Goal: Task Accomplishment & Management: Complete application form

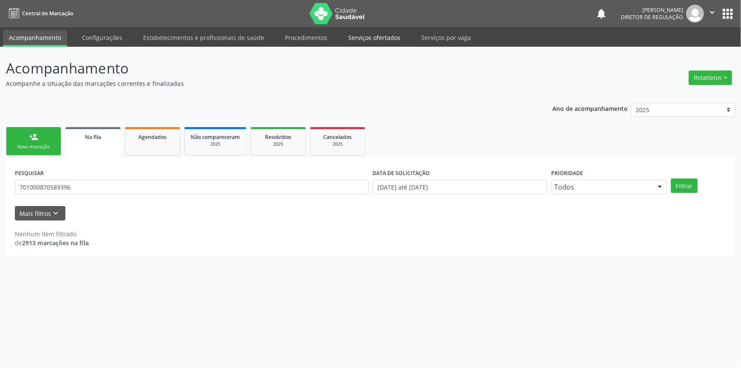
click at [361, 42] on link "Serviços ofertados" at bounding box center [374, 37] width 64 height 15
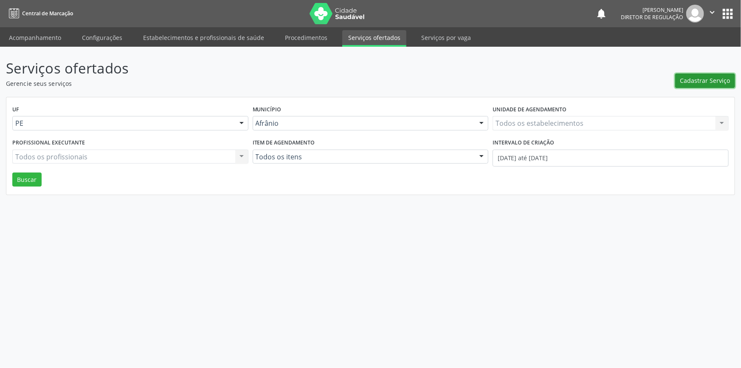
click at [687, 82] on span "Cadastrar Serviço" at bounding box center [705, 80] width 50 height 9
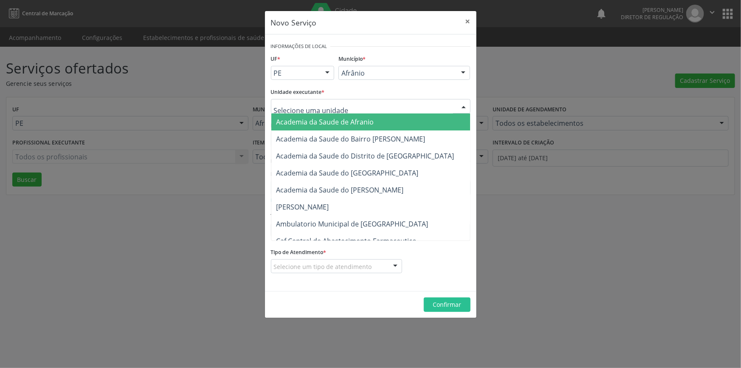
click at [407, 110] on div at bounding box center [371, 106] width 200 height 14
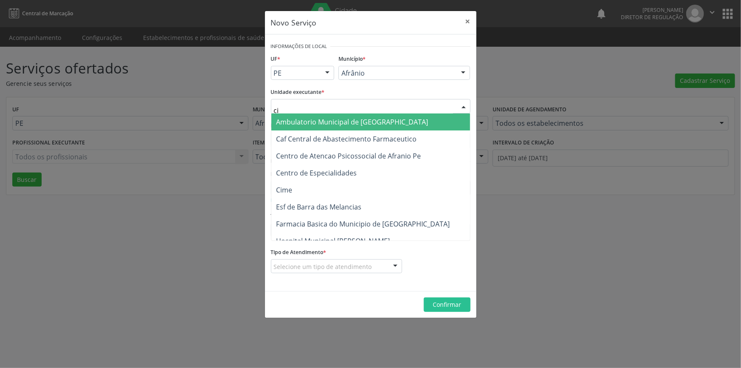
type input "cim"
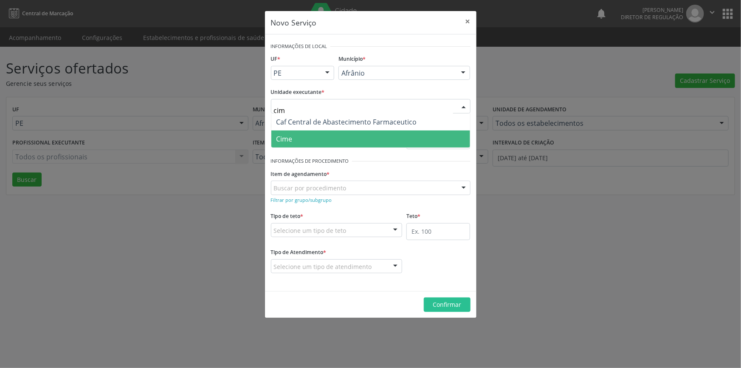
click at [348, 138] on span "Cime" at bounding box center [370, 138] width 199 height 17
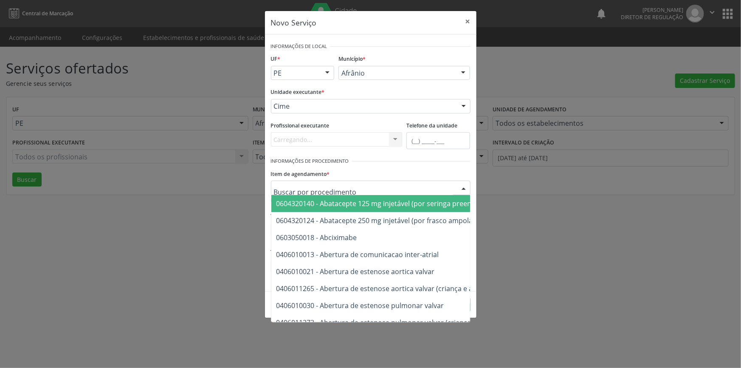
click at [350, 190] on div at bounding box center [371, 187] width 200 height 14
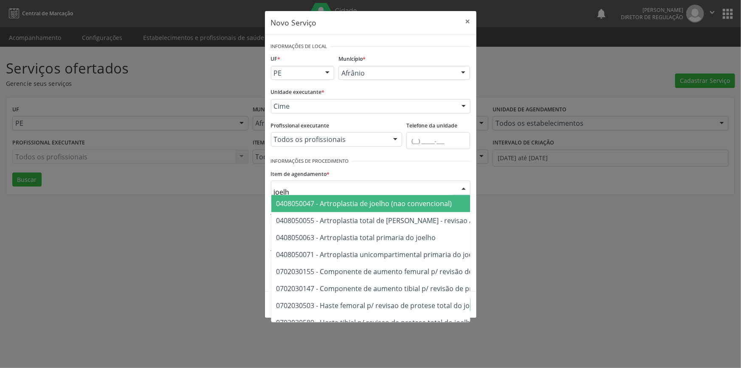
type input "joelho"
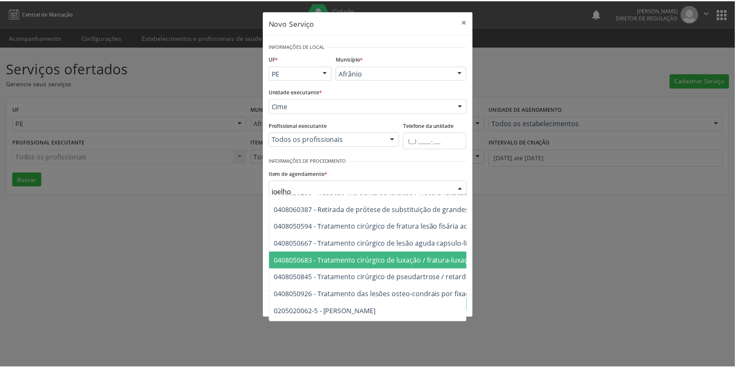
scroll to position [371, 0]
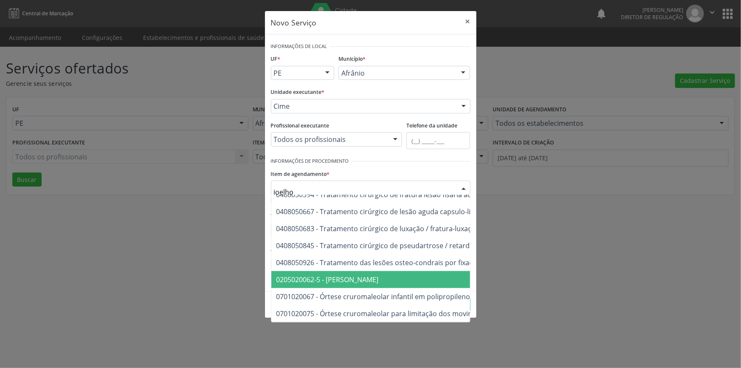
click at [389, 271] on span "0205020062-5 - [PERSON_NAME]" at bounding box center [456, 279] width 371 height 17
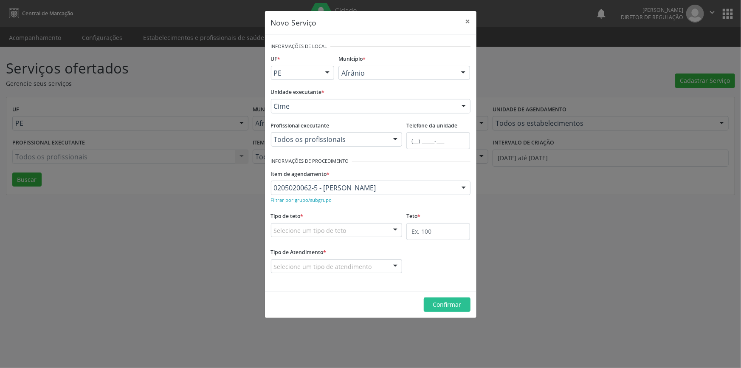
click at [385, 227] on div "Selecione um tipo de teto" at bounding box center [337, 230] width 132 height 14
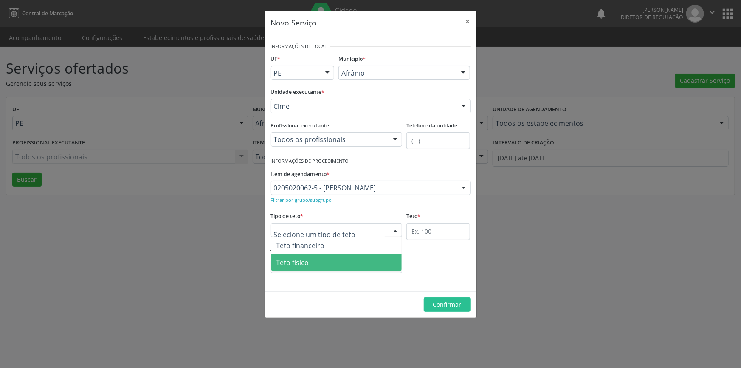
click at [371, 260] on span "Teto físico" at bounding box center [336, 262] width 131 height 17
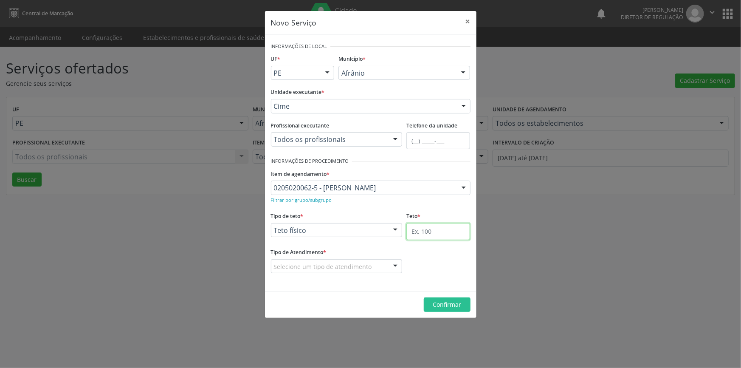
click at [418, 234] on input "text" at bounding box center [438, 231] width 64 height 17
type input "1"
click at [386, 264] on div "Ordem de chegada Horário agendado Nenhum resultado encontrado para: " " Não há …" at bounding box center [337, 266] width 132 height 14
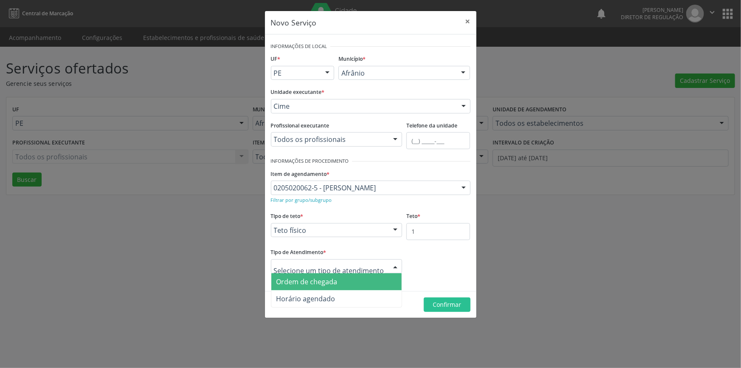
click at [380, 273] on span "Ordem de chegada" at bounding box center [336, 281] width 131 height 17
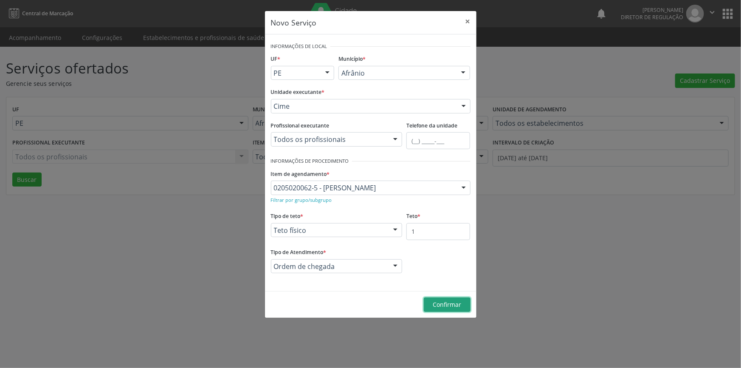
click at [436, 302] on span "Confirmar" at bounding box center [447, 304] width 28 height 8
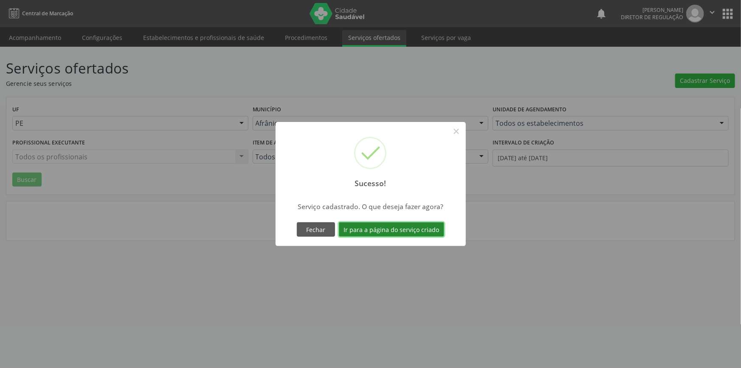
click at [398, 227] on button "Ir para a página do serviço criado" at bounding box center [391, 229] width 105 height 14
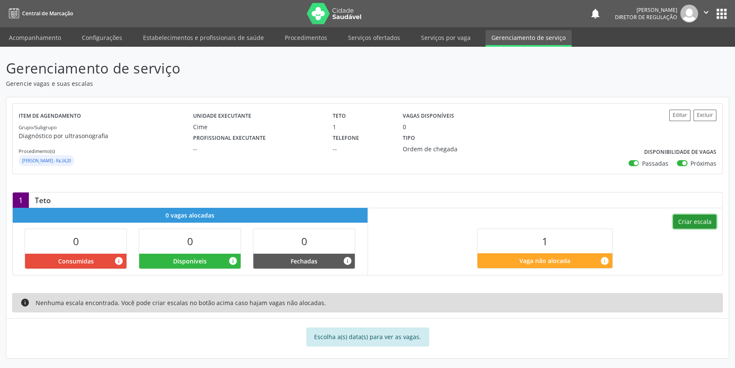
click at [690, 216] on button "Criar escala" at bounding box center [694, 221] width 43 height 14
select select "7"
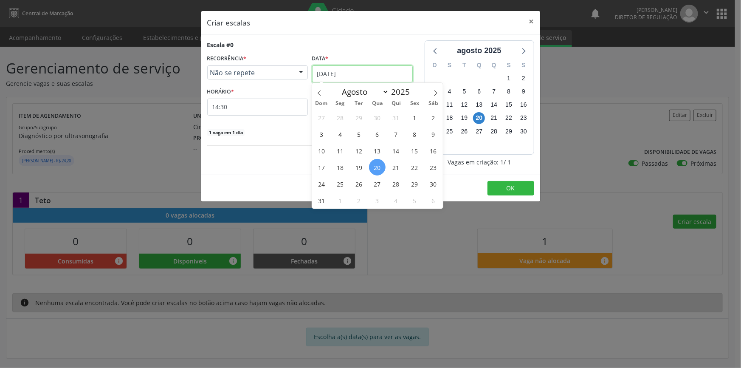
click at [397, 72] on input "[DATE]" at bounding box center [362, 73] width 101 height 17
click at [393, 185] on span "28" at bounding box center [396, 183] width 17 height 17
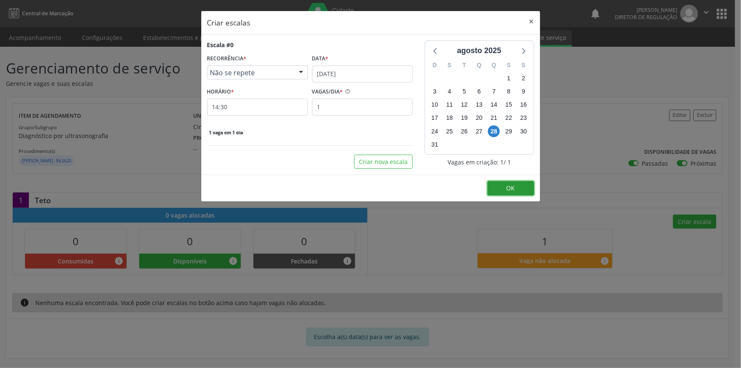
click at [495, 184] on button "OK" at bounding box center [510, 188] width 47 height 14
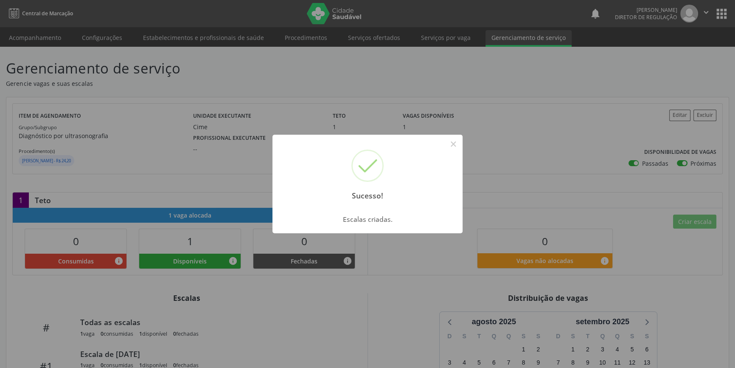
drag, startPoint x: 464, startPoint y: 145, endPoint x: 458, endPoint y: 146, distance: 5.3
click at [463, 145] on div "Sucesso! × Escalas criadas. OK Cancel" at bounding box center [367, 184] width 735 height 368
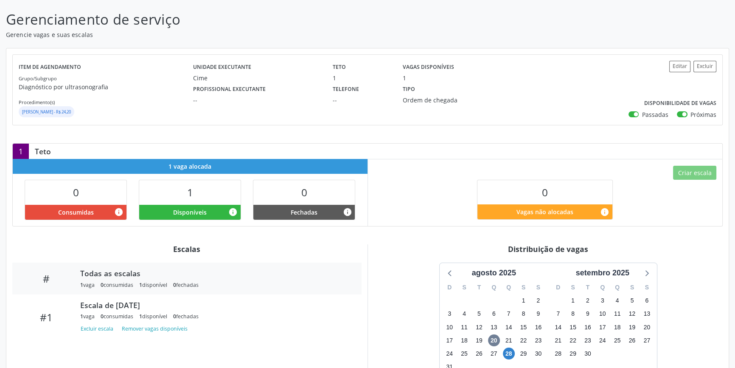
scroll to position [77, 0]
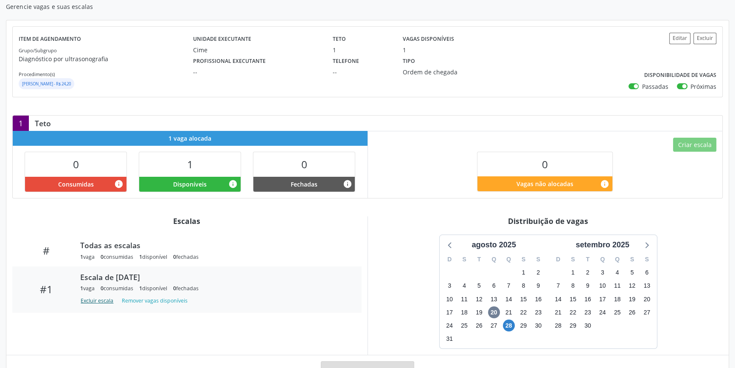
click at [106, 299] on button "Excluir escala" at bounding box center [98, 300] width 37 height 11
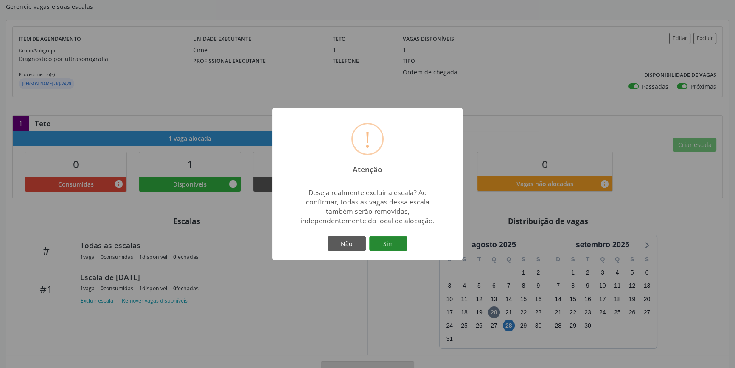
click at [373, 243] on button "Sim" at bounding box center [388, 243] width 38 height 14
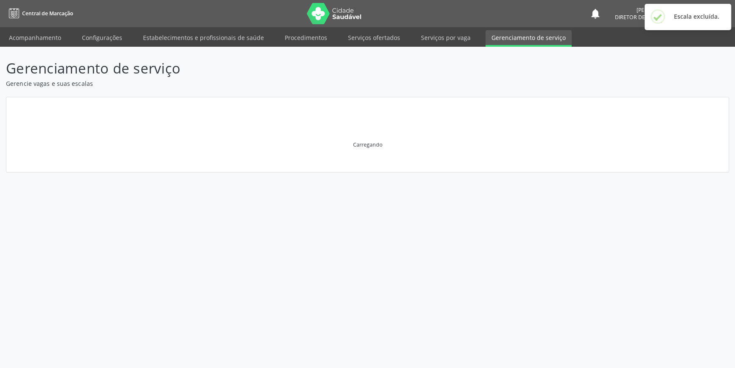
scroll to position [0, 0]
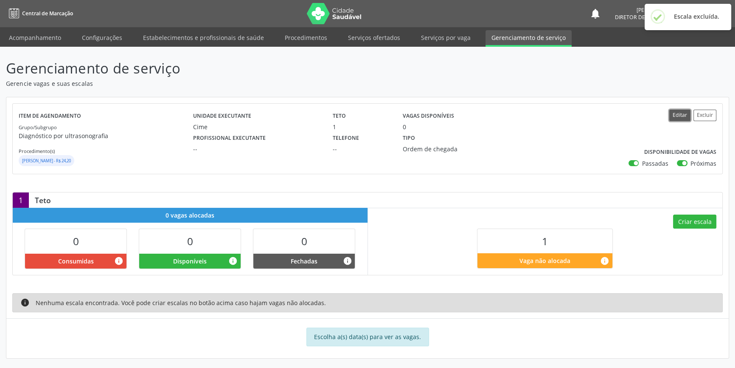
click at [686, 110] on button "Editar" at bounding box center [679, 115] width 21 height 11
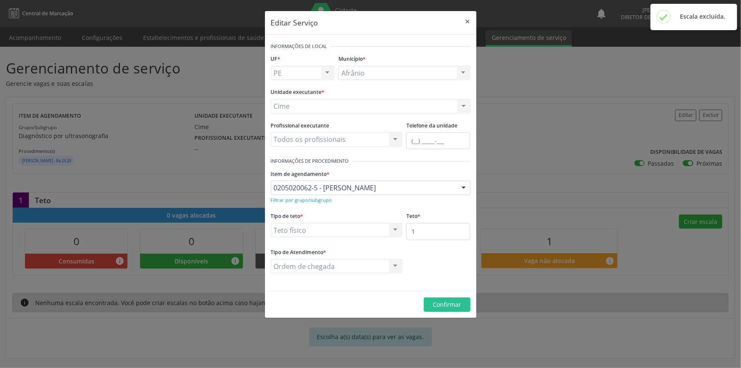
click at [540, 181] on div "Editar Serviço × Informações de Local UF * PE BA PE Nenhum resultado encontrado…" at bounding box center [370, 184] width 741 height 368
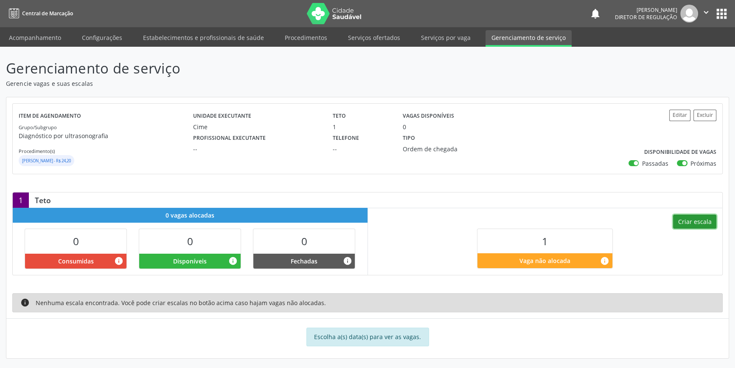
click at [686, 222] on button "Criar escala" at bounding box center [694, 221] width 43 height 14
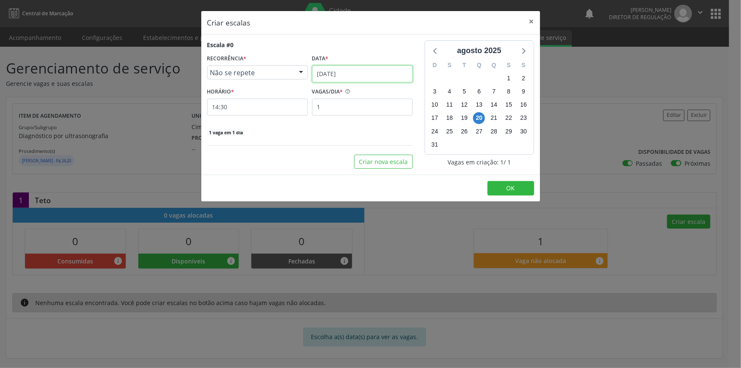
click at [329, 78] on input "[DATE]" at bounding box center [362, 73] width 101 height 17
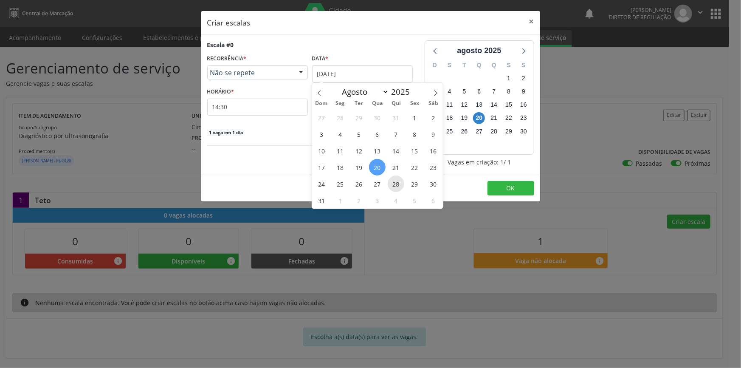
click at [399, 184] on span "28" at bounding box center [396, 183] width 17 height 17
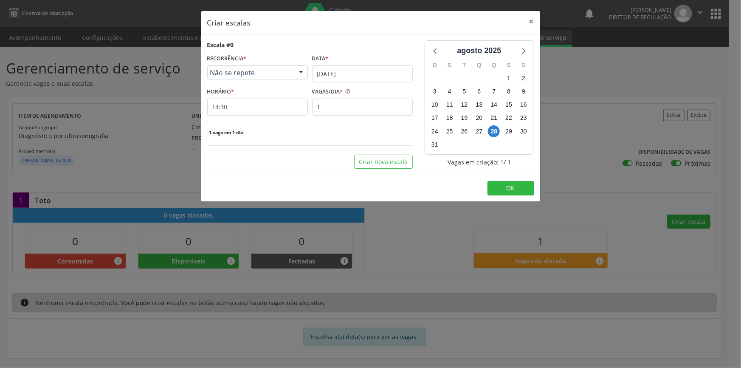
click at [251, 115] on div "Escala #0 RECORRÊNCIA * Não se repete Não se repete Diário/Semanal Mensal Nenhu…" at bounding box center [309, 88] width 205 height 96
click at [250, 112] on input "14:30" at bounding box center [257, 106] width 101 height 17
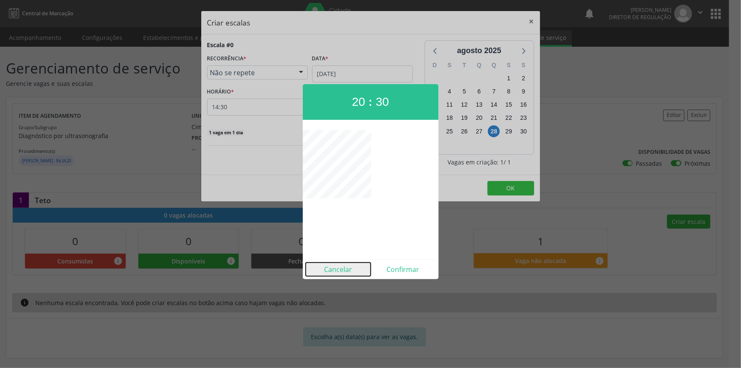
click at [337, 269] on button "Cancelar" at bounding box center [338, 269] width 65 height 14
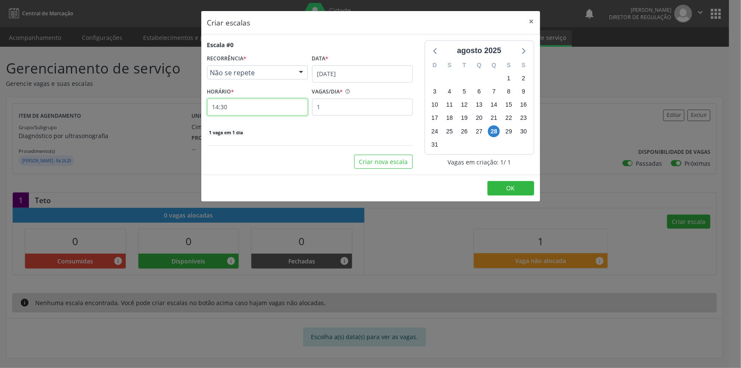
click at [247, 108] on input "14:30" at bounding box center [257, 106] width 101 height 17
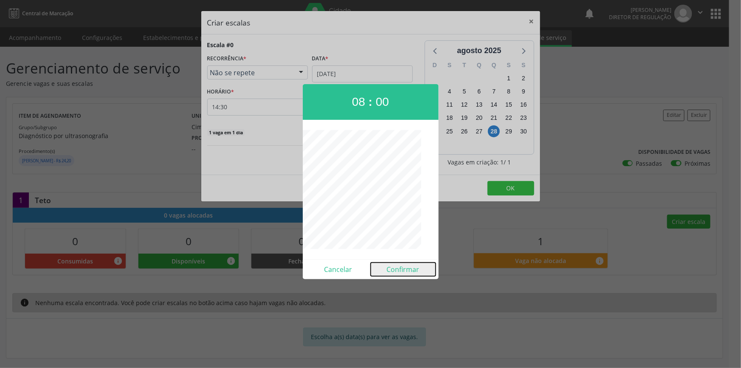
click at [404, 264] on button "Confirmar" at bounding box center [403, 269] width 65 height 14
type input "08:00"
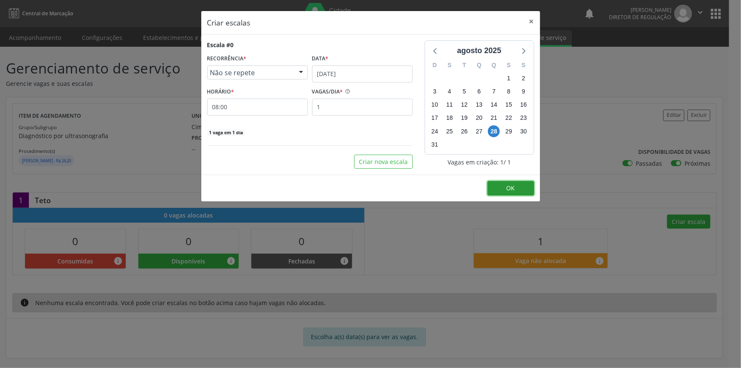
click at [498, 184] on button "OK" at bounding box center [510, 188] width 47 height 14
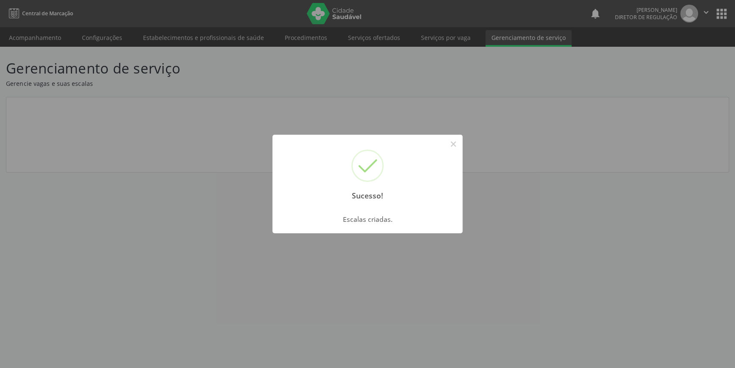
click at [73, 58] on div "Sucesso! × Escalas criadas. OK Cancel" at bounding box center [367, 184] width 735 height 368
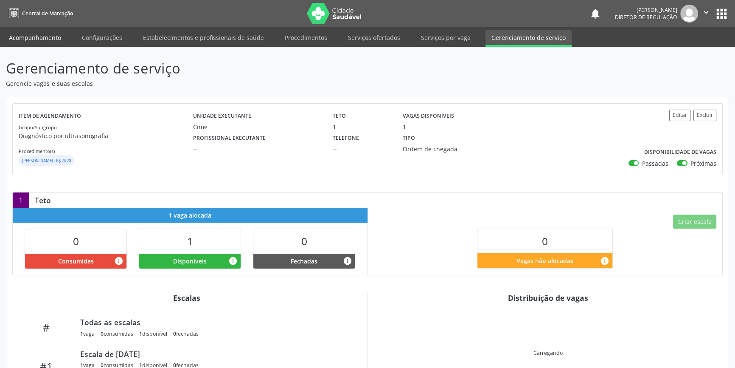
click at [50, 44] on link "Acompanhamento" at bounding box center [35, 37] width 64 height 15
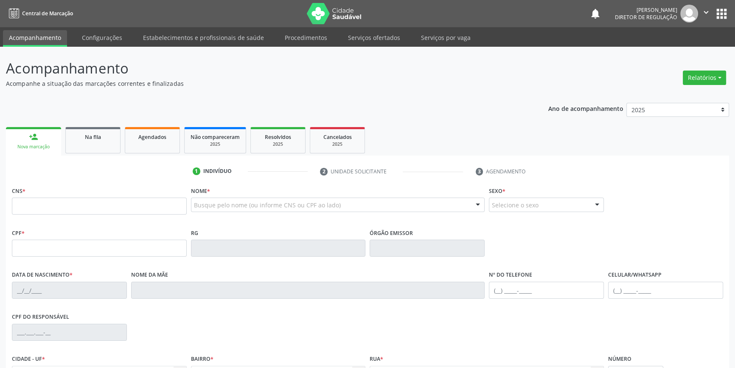
drag, startPoint x: 157, startPoint y: 174, endPoint x: 149, endPoint y: 201, distance: 28.1
click at [157, 174] on ul "1 Indivíduo 2 Unidade solicitante 3 Agendamento" at bounding box center [367, 171] width 723 height 14
click at [145, 208] on input "text" at bounding box center [99, 205] width 175 height 17
type input "703 0078 0958 1979"
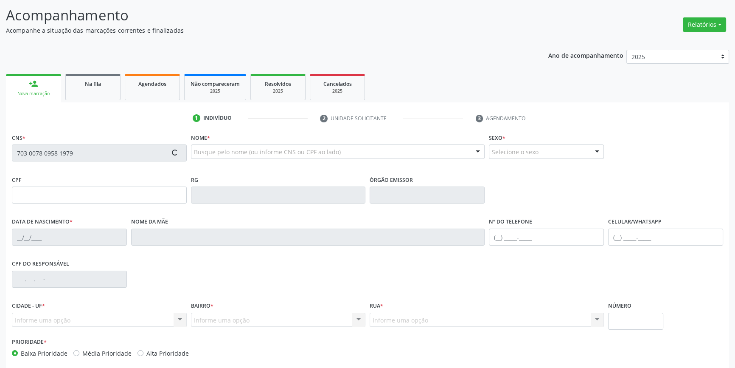
scroll to position [92, 0]
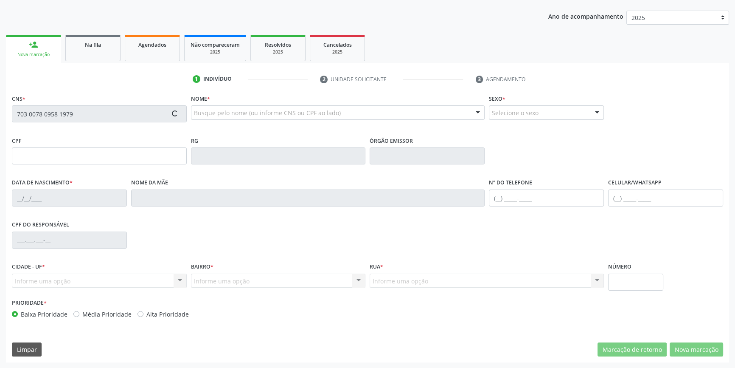
type input "[DATE]"
type input "[PERSON_NAME]"
type input "[PHONE_NUMBER]"
type input "103"
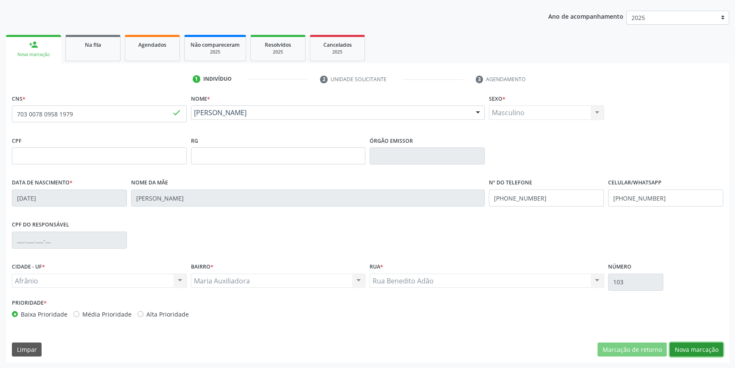
click at [711, 346] on button "Nova marcação" at bounding box center [696, 349] width 53 height 14
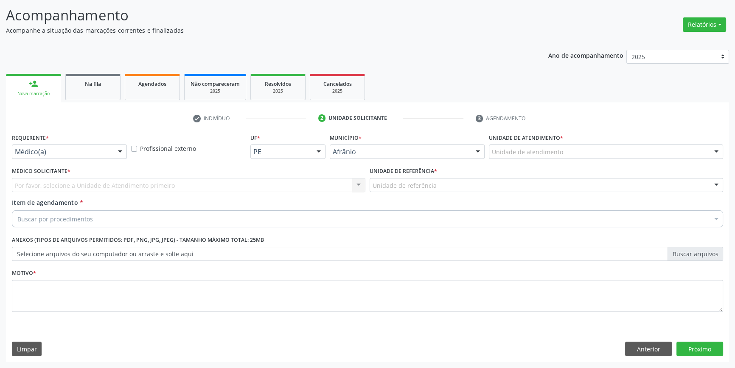
scroll to position [52, 0]
click at [548, 144] on label "Unidade de atendimento *" at bounding box center [526, 138] width 74 height 13
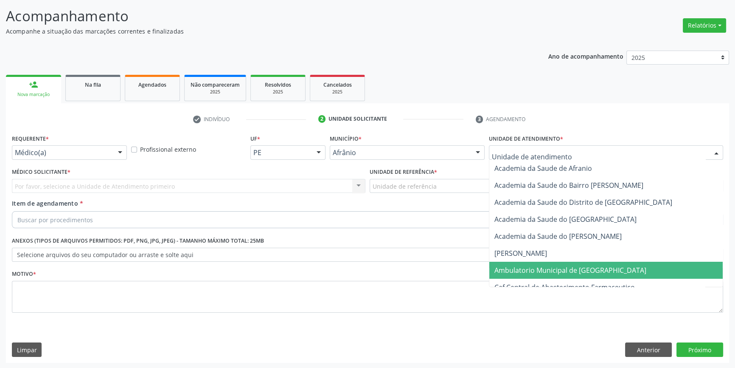
click at [564, 269] on span "Ambulatorio Municipal de [GEOGRAPHIC_DATA]" at bounding box center [571, 269] width 152 height 9
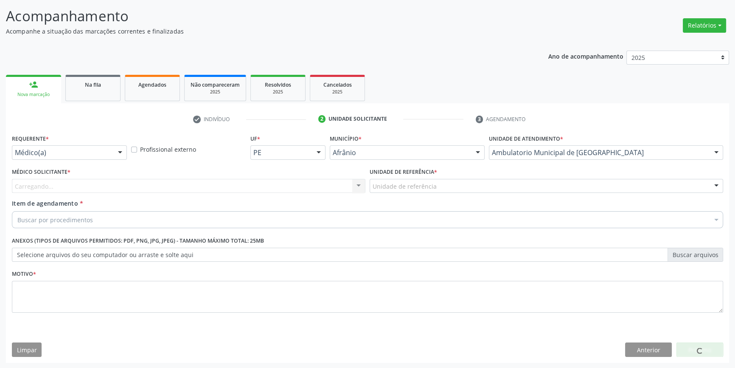
click at [437, 188] on div "Unidade de referência" at bounding box center [547, 186] width 354 height 14
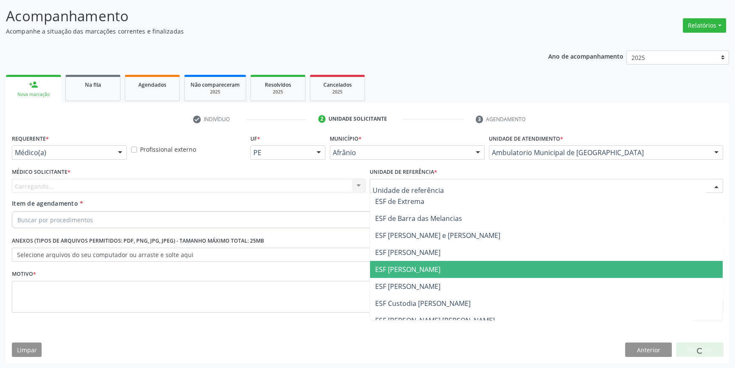
click at [433, 276] on span "ESF [PERSON_NAME]" at bounding box center [546, 269] width 353 height 17
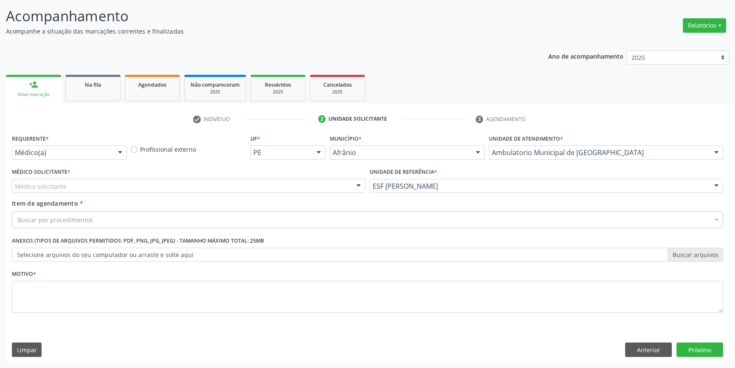
click at [264, 187] on div "Médico solicitante" at bounding box center [189, 186] width 354 height 14
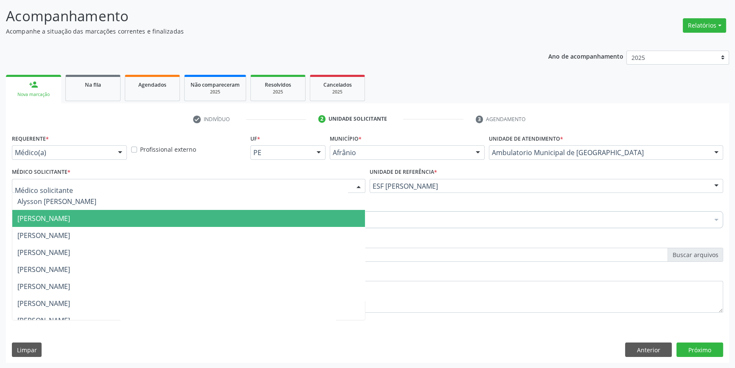
click at [204, 217] on span "[PERSON_NAME]" at bounding box center [188, 218] width 353 height 17
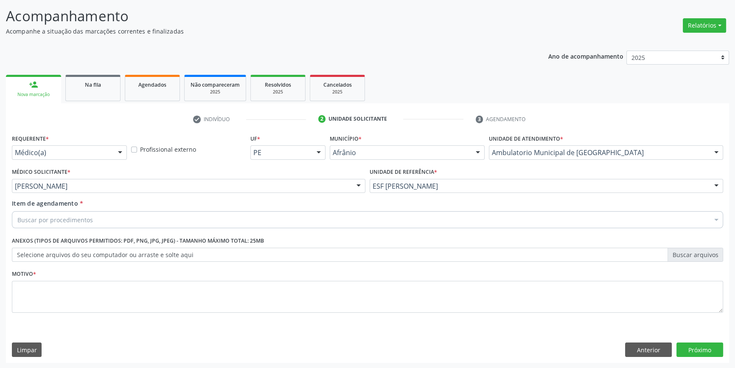
click at [176, 218] on div "Buscar por procedimentos" at bounding box center [367, 219] width 711 height 17
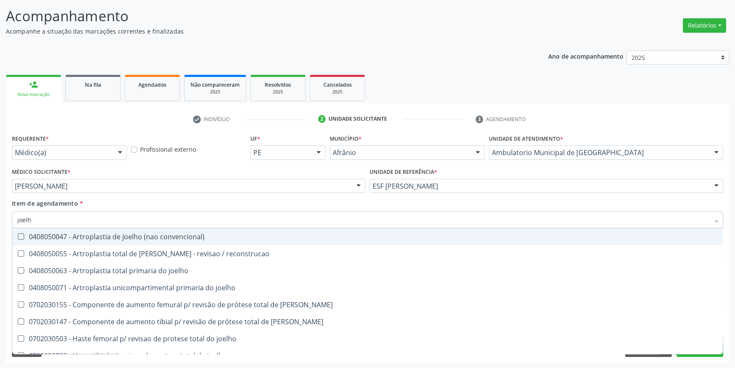
type input "joelho"
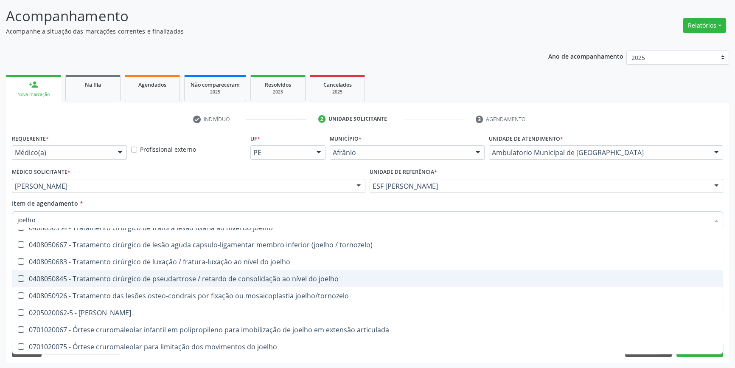
scroll to position [366, 0]
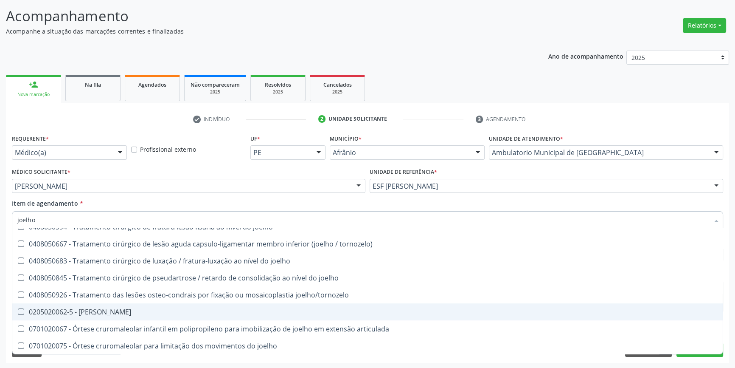
click at [181, 307] on span "0205020062-5 - [PERSON_NAME]" at bounding box center [367, 311] width 711 height 17
checkbox Joelho "true"
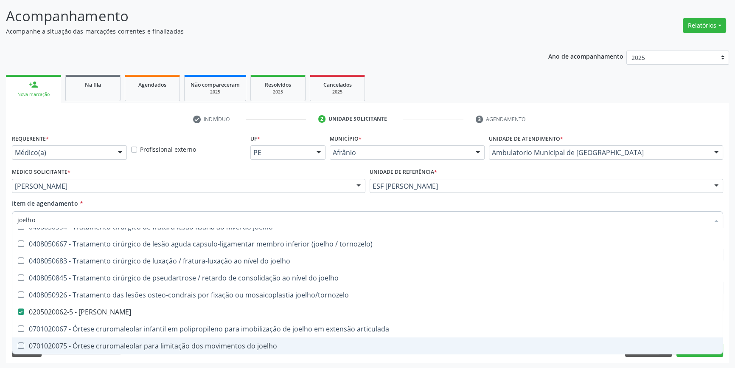
click at [733, 344] on div "Acompanhamento Acompanhe a situação das marcações correntes e finalizadas Relat…" at bounding box center [367, 181] width 735 height 374
checkbox reconstrucao "true"
checkbox Joelho "false"
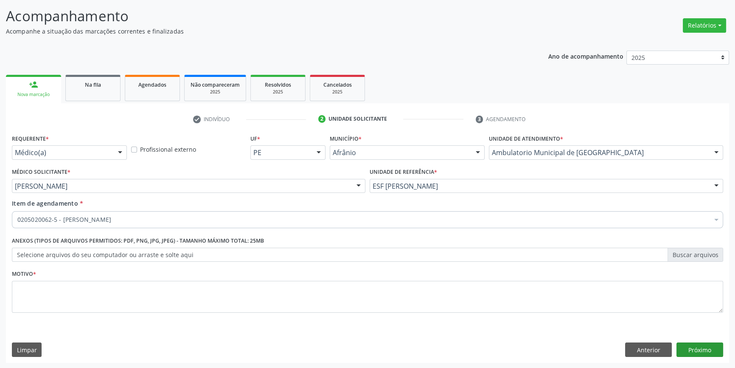
scroll to position [0, 0]
click at [701, 350] on button "Próximo" at bounding box center [700, 349] width 47 height 14
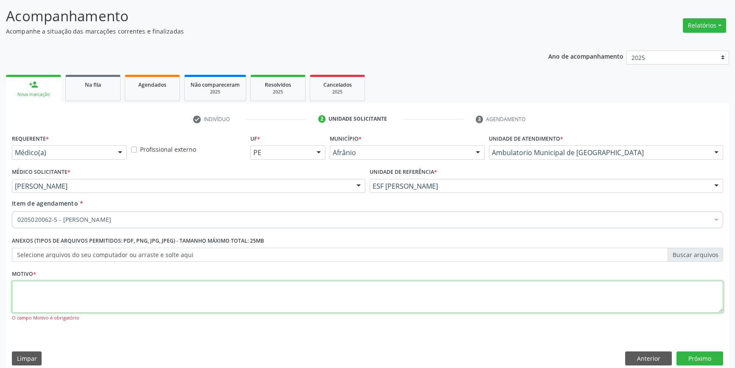
click at [456, 307] on textarea at bounding box center [367, 297] width 711 height 32
type textarea ","
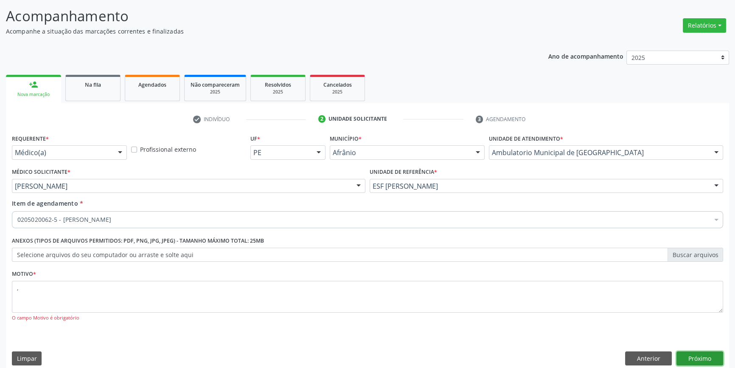
click at [705, 353] on button "Próximo" at bounding box center [700, 358] width 47 height 14
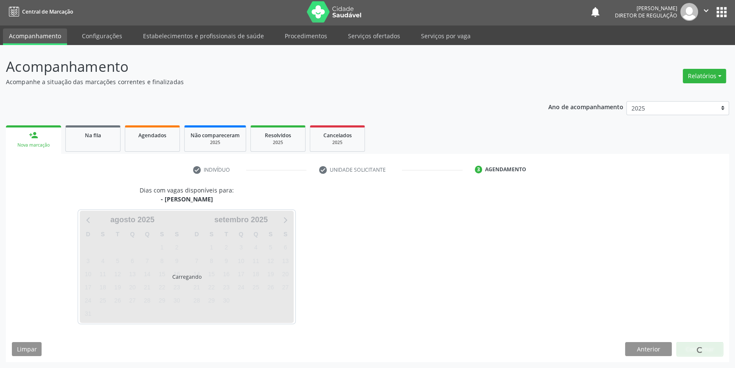
scroll to position [1, 0]
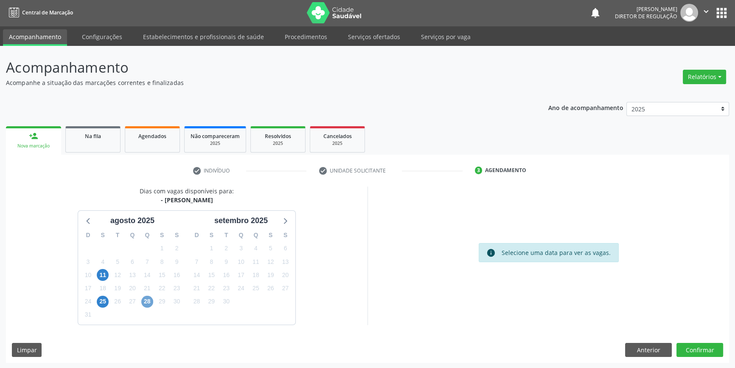
click at [145, 302] on span "28" at bounding box center [147, 301] width 12 height 12
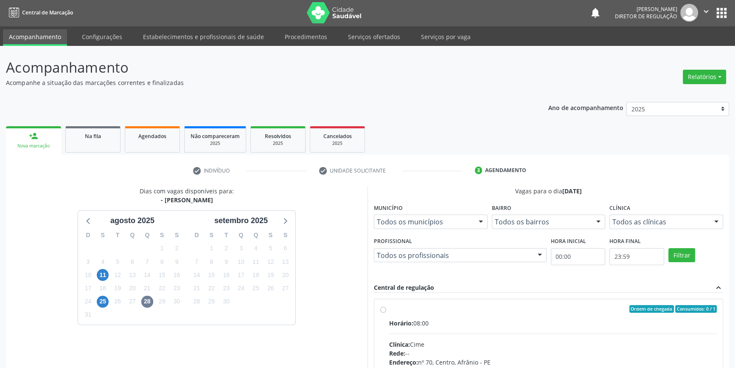
click at [388, 313] on div "Ordem de chegada Consumidos: 0 / 1 Horário: 08:00 Clínica: Cime Rede: -- Endere…" at bounding box center [548, 370] width 337 height 130
radio input "true"
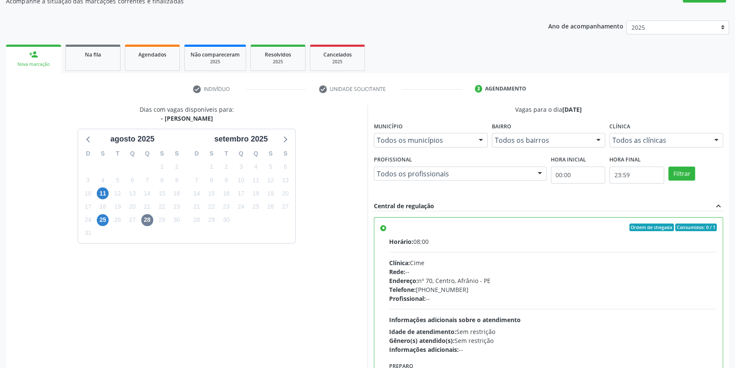
scroll to position [139, 0]
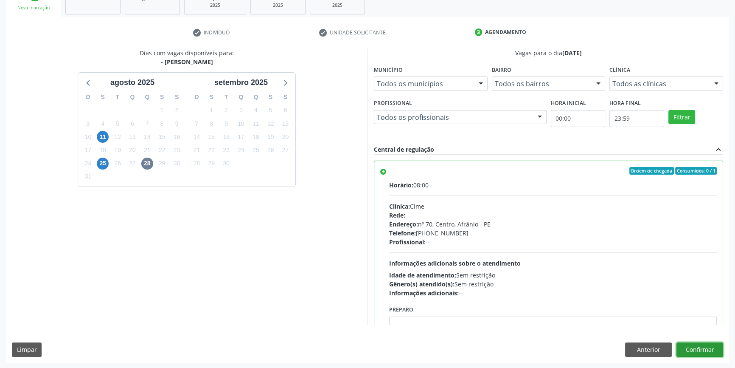
click at [706, 349] on button "Confirmar" at bounding box center [700, 349] width 47 height 14
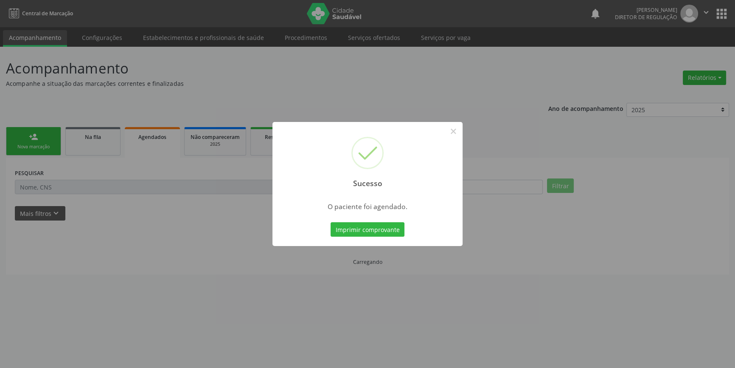
scroll to position [0, 0]
click at [364, 223] on button "Imprimir comprovante" at bounding box center [371, 229] width 74 height 14
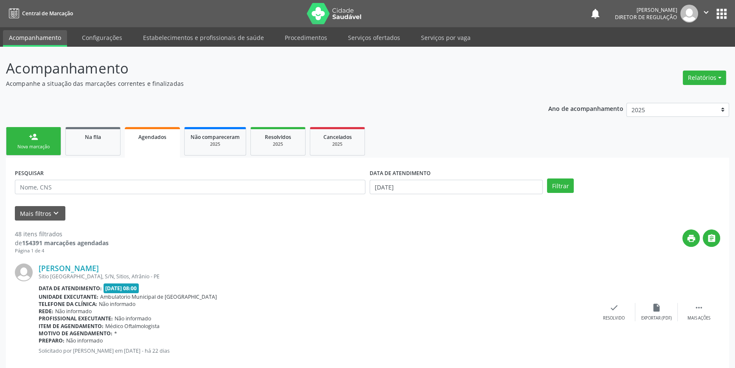
click at [46, 151] on link "person_add Nova marcação" at bounding box center [33, 141] width 55 height 28
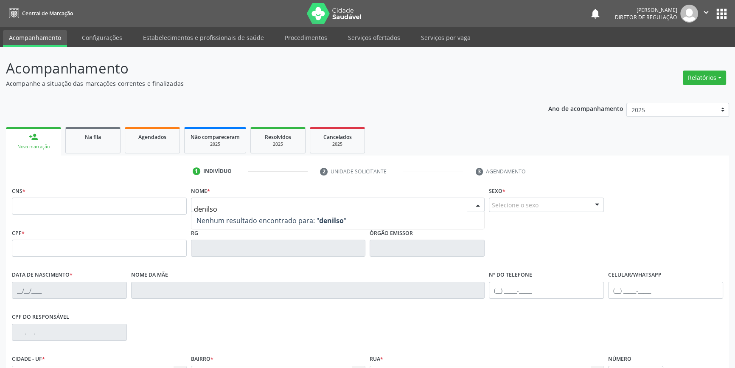
type input "denilson"
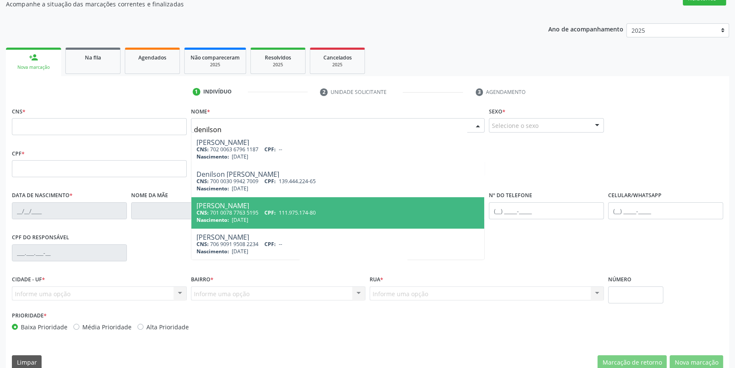
scroll to position [92, 0]
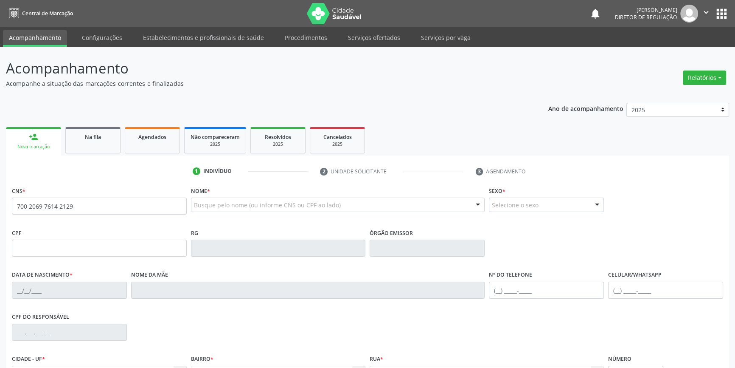
type input "700 2069 7614 2129"
type input "29/10/1985"
type input "Joselita de Lima Barboza"
type input "(87) 98849-2769"
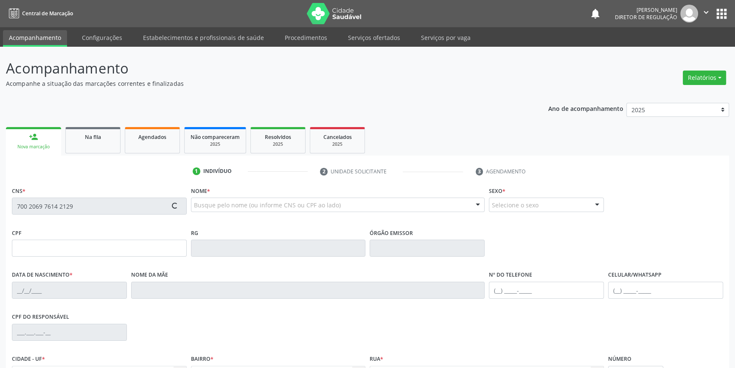
type input "S/N"
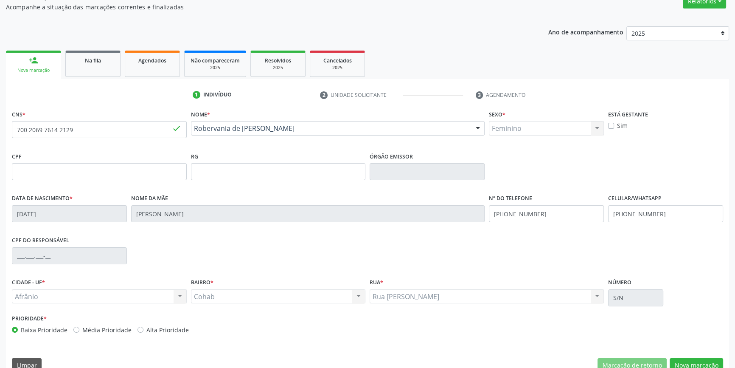
scroll to position [77, 0]
click at [82, 329] on label "Média Prioridade" at bounding box center [106, 329] width 49 height 9
click at [76, 329] on input "Média Prioridade" at bounding box center [76, 329] width 6 height 8
radio input "true"
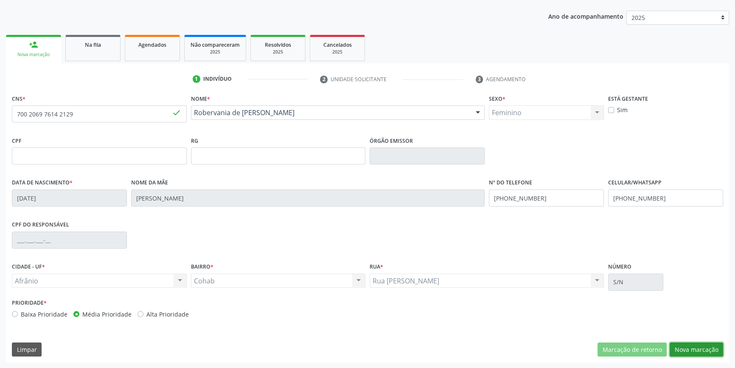
click at [695, 344] on button "Nova marcação" at bounding box center [696, 349] width 53 height 14
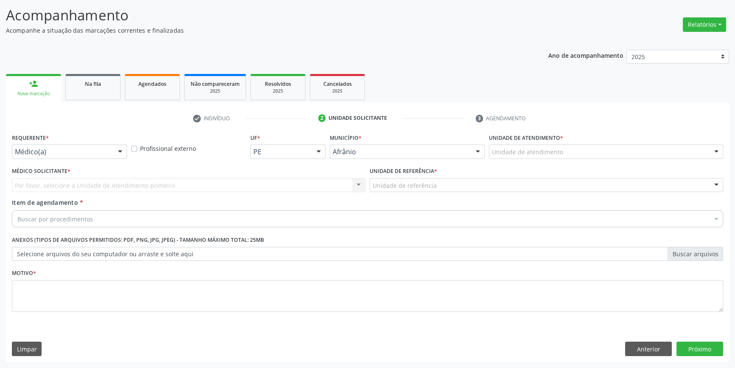
scroll to position [52, 0]
click at [556, 146] on div at bounding box center [606, 152] width 234 height 14
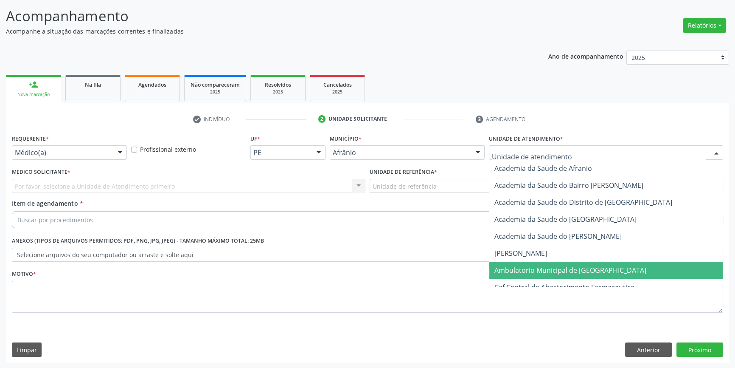
click at [527, 270] on span "Ambulatorio Municipal de [GEOGRAPHIC_DATA]" at bounding box center [571, 269] width 152 height 9
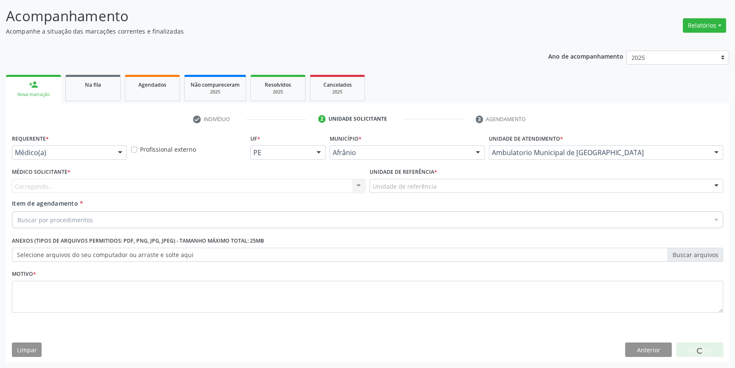
click at [466, 191] on div "Unidade de referência" at bounding box center [547, 186] width 354 height 14
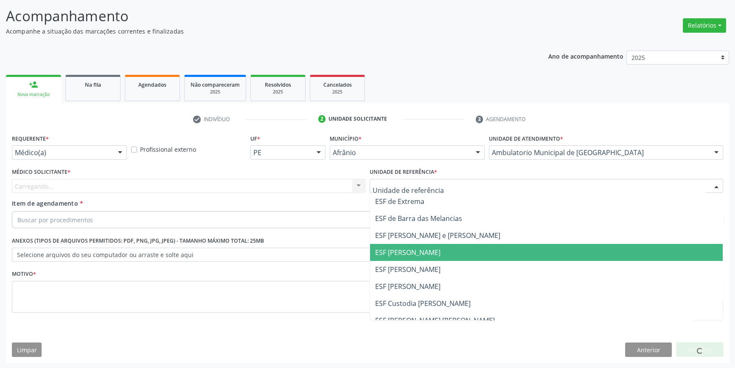
drag, startPoint x: 444, startPoint y: 262, endPoint x: 383, endPoint y: 252, distance: 62.4
click at [444, 263] on span "ESF [PERSON_NAME]" at bounding box center [546, 269] width 353 height 17
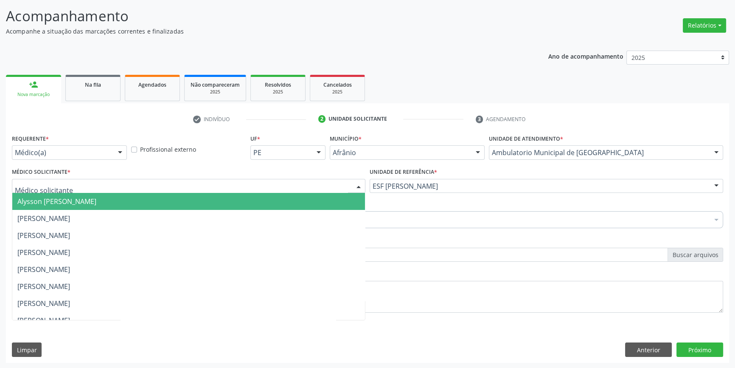
click at [233, 191] on div at bounding box center [189, 186] width 354 height 14
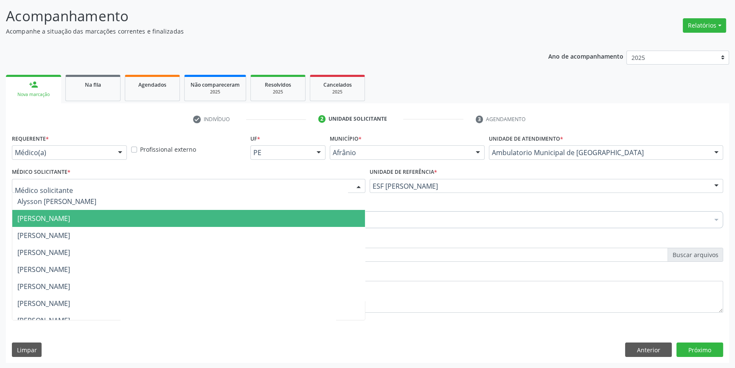
drag, startPoint x: 174, startPoint y: 223, endPoint x: 166, endPoint y: 223, distance: 8.1
click at [174, 223] on span "[PERSON_NAME]" at bounding box center [188, 218] width 353 height 17
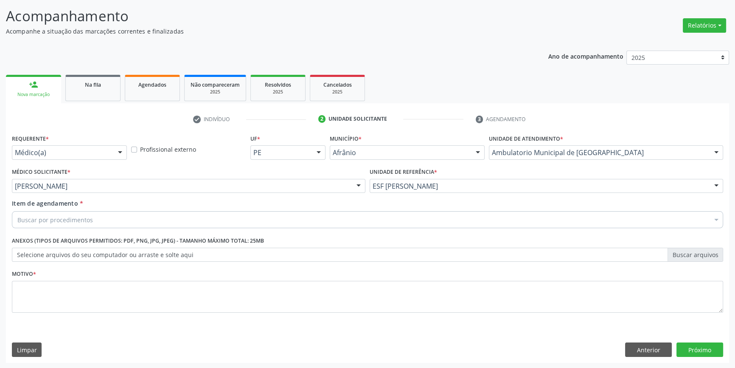
click at [144, 224] on div "Buscar por procedimentos" at bounding box center [367, 219] width 711 height 17
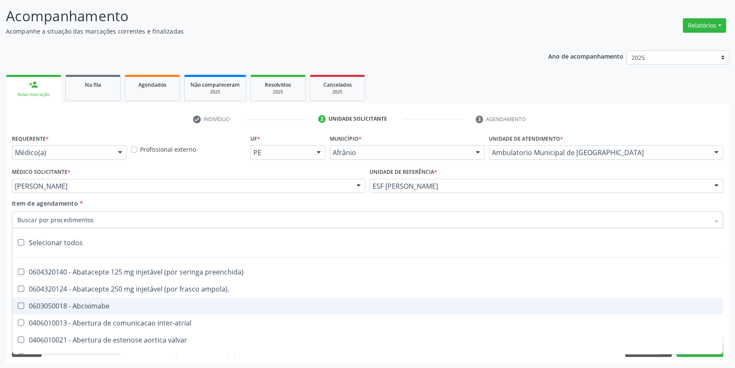
click at [104, 309] on span "0603050018 - Abciximabe" at bounding box center [367, 305] width 711 height 17
checkbox Abciximabe "true"
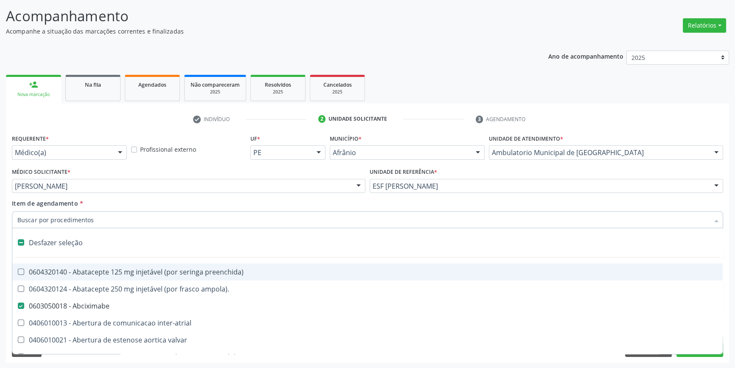
click at [141, 210] on div "Item de agendamento * Desfazer seleção 0604320140 - Abatacepte 125 mg injetável…" at bounding box center [367, 212] width 711 height 27
checkbox ampola\)\ "true"
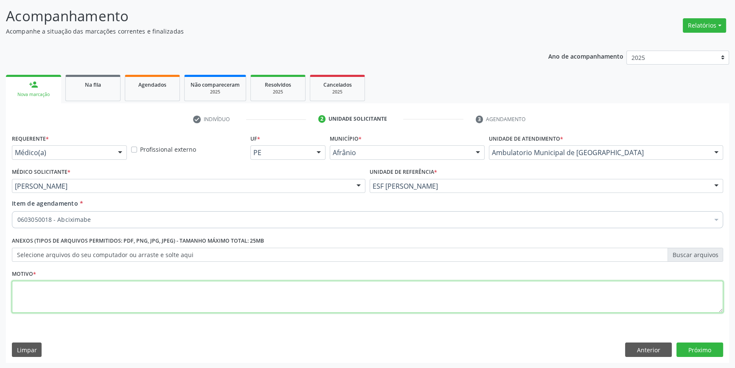
click at [101, 302] on textarea at bounding box center [367, 297] width 711 height 32
type textarea ","
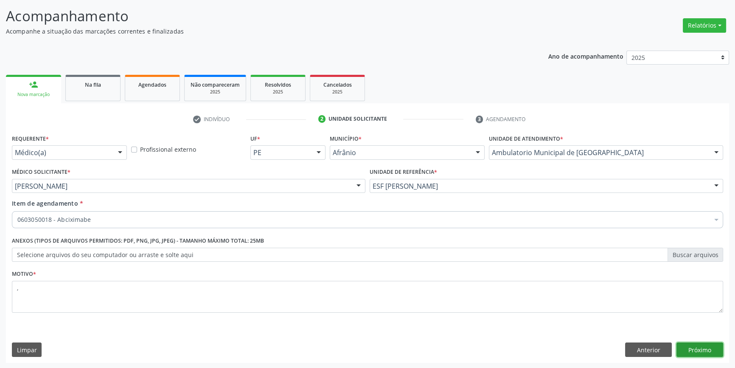
click at [686, 349] on button "Próximo" at bounding box center [700, 349] width 47 height 14
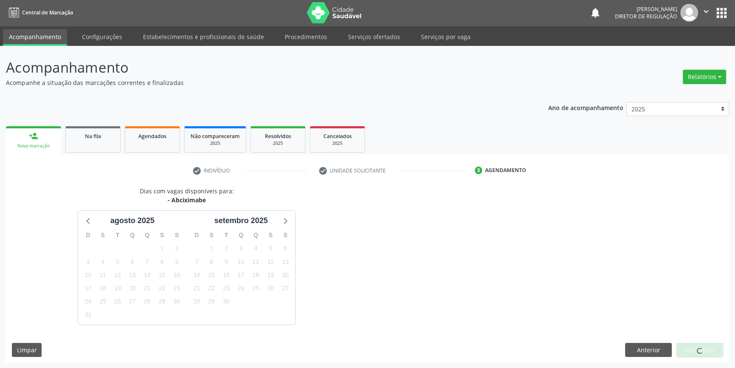
scroll to position [26, 0]
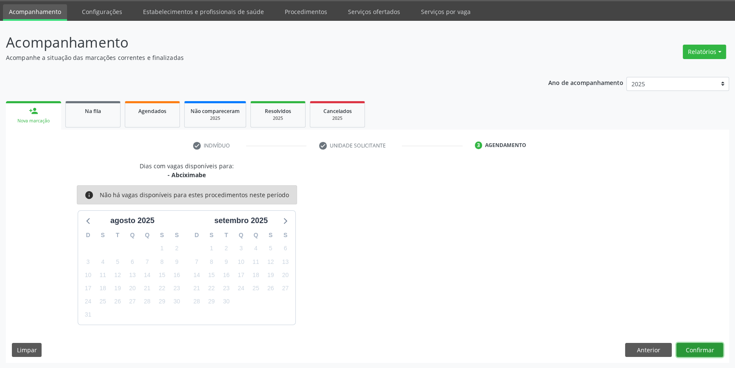
click at [688, 349] on button "Confirmar" at bounding box center [700, 350] width 47 height 14
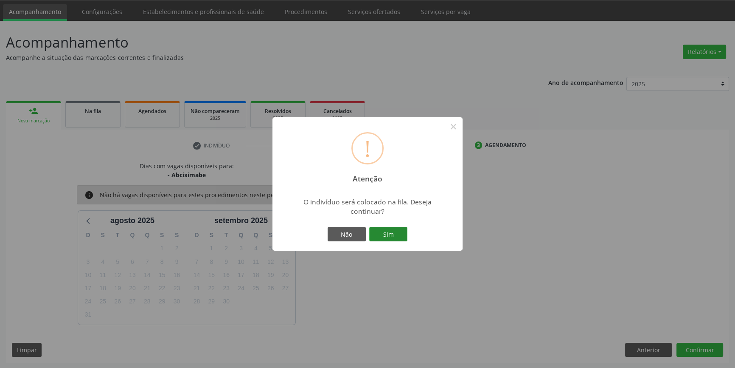
click at [403, 234] on button "Sim" at bounding box center [388, 234] width 38 height 14
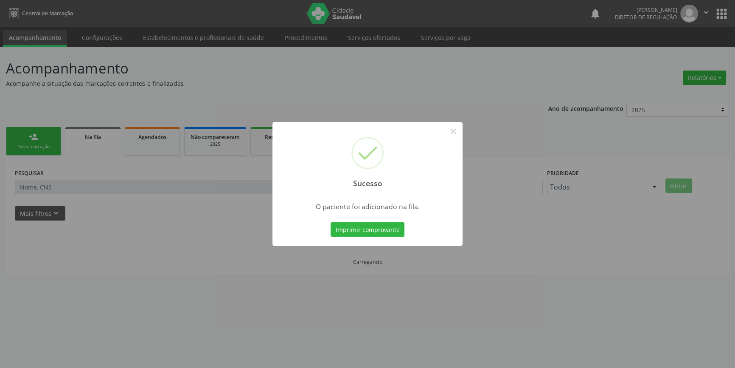
scroll to position [0, 0]
